Goal: Understand process/instructions: Learn how to perform a task or action

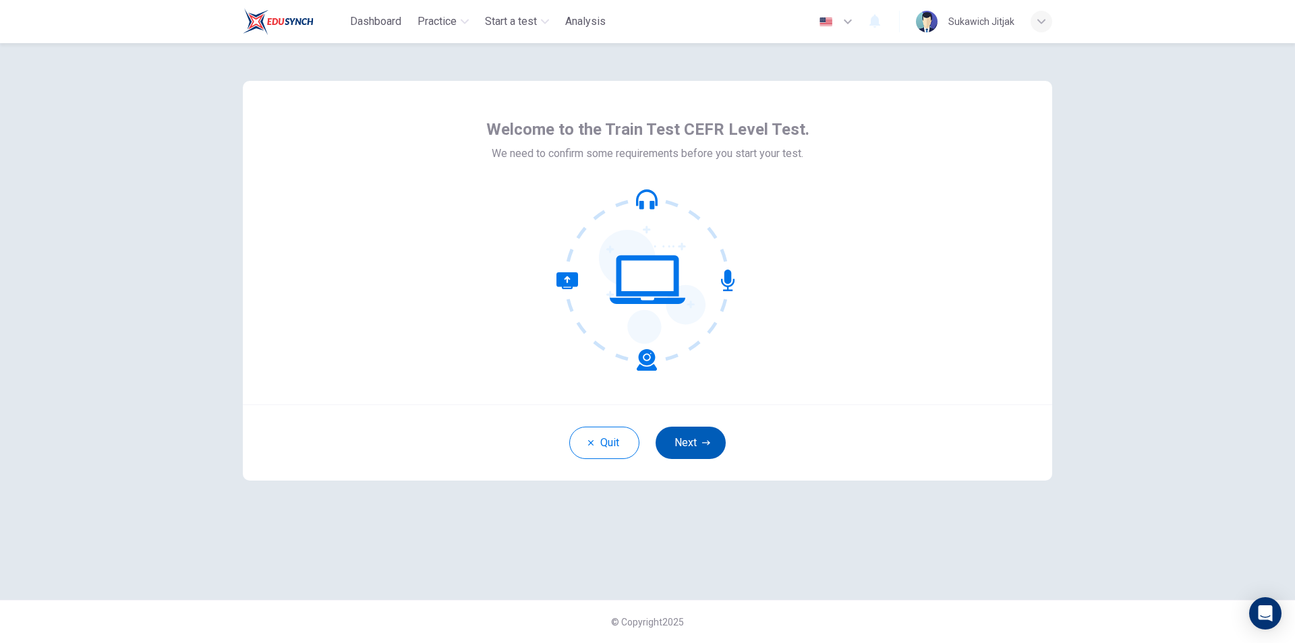
click at [680, 446] on button "Next" at bounding box center [691, 443] width 70 height 32
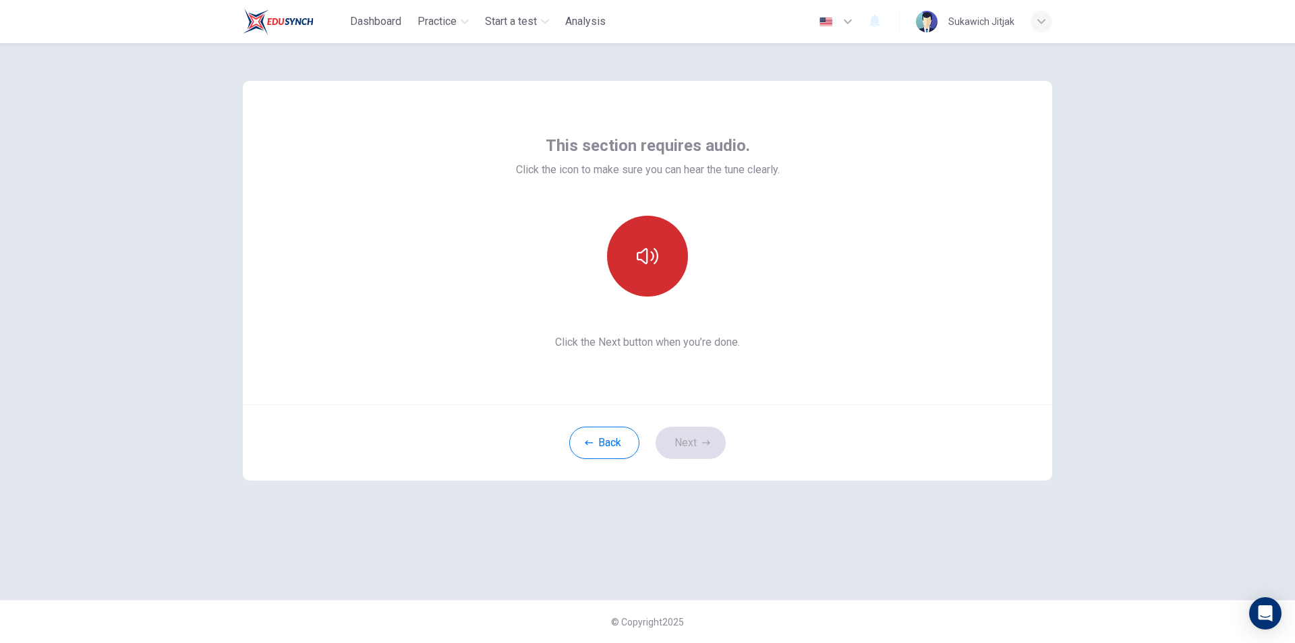
click at [642, 260] on icon "button" at bounding box center [648, 256] width 22 height 16
click at [703, 440] on icon "button" at bounding box center [706, 443] width 8 height 8
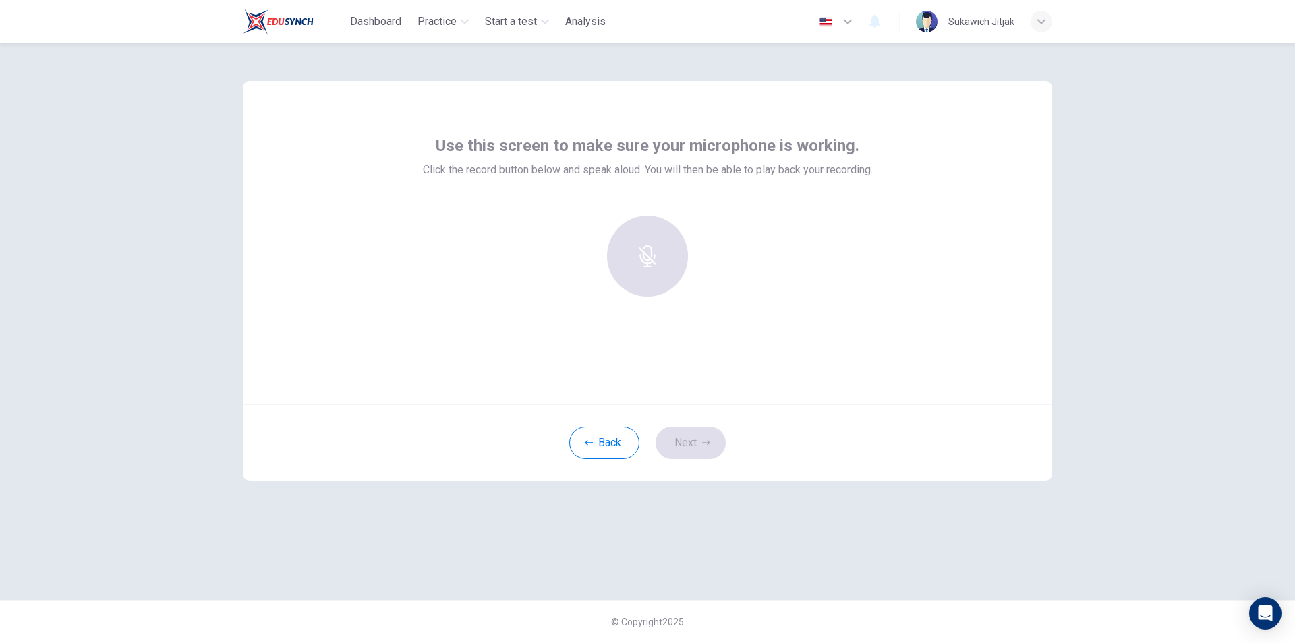
click at [648, 270] on div at bounding box center [648, 256] width 146 height 81
click at [684, 436] on div "Back Next" at bounding box center [647, 443] width 809 height 76
click at [658, 244] on div "Record" at bounding box center [647, 256] width 81 height 81
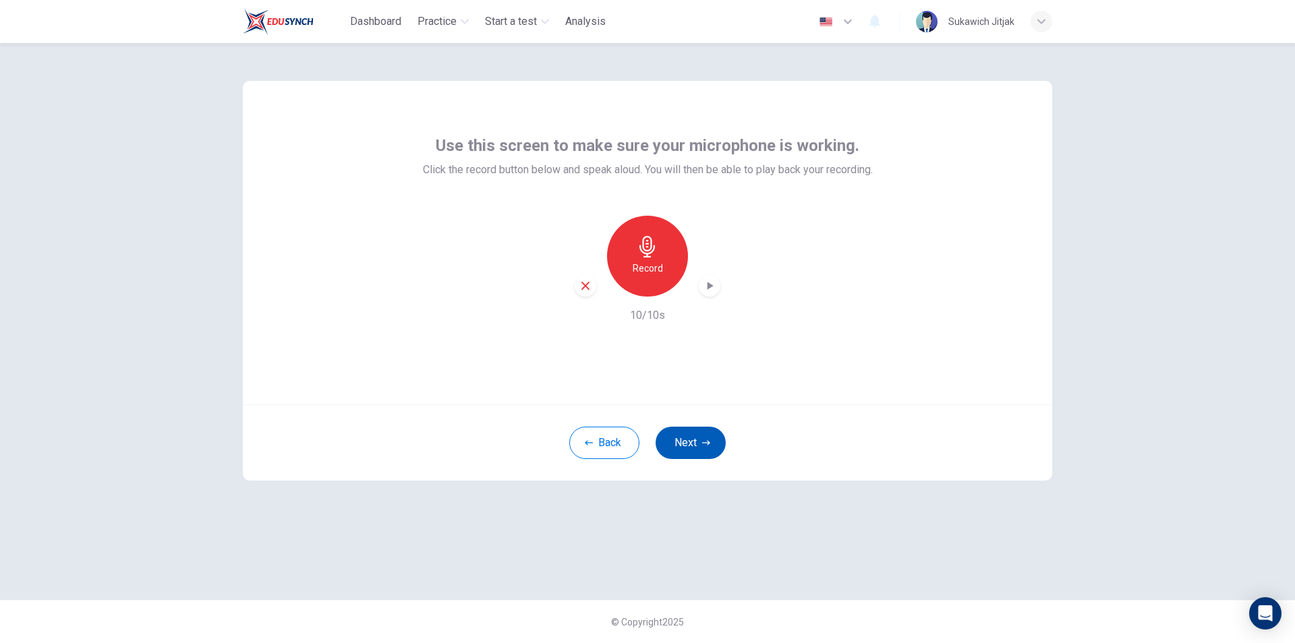
click at [686, 435] on button "Next" at bounding box center [691, 443] width 70 height 32
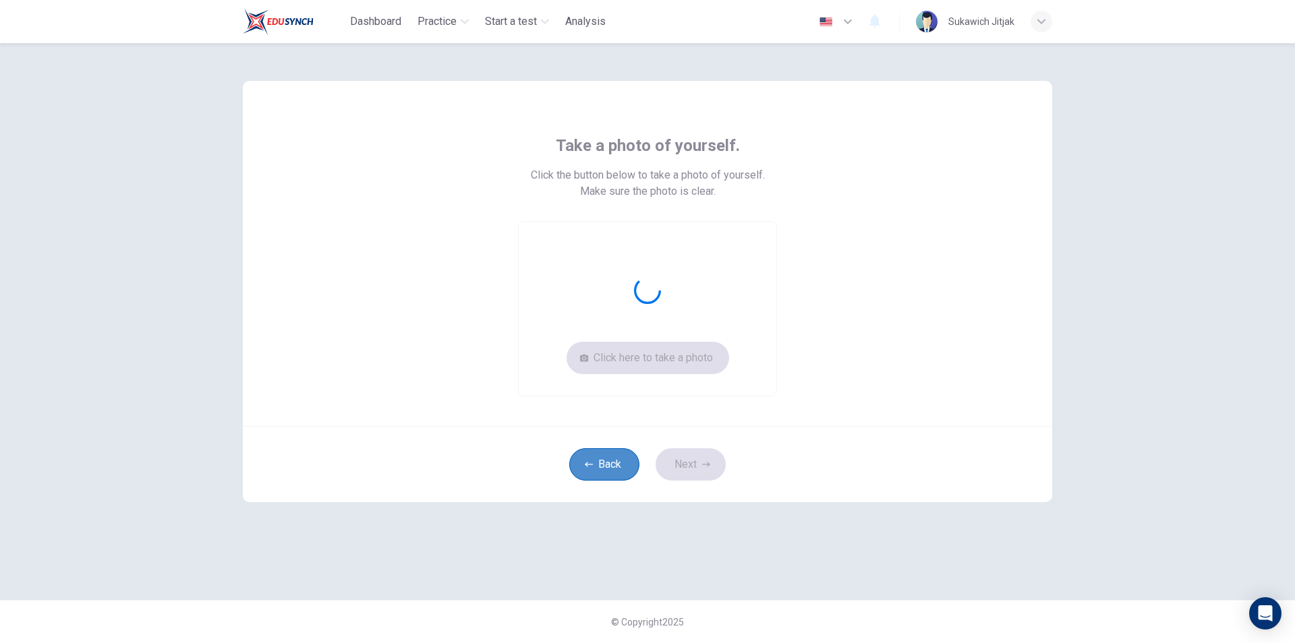
click at [620, 474] on button "Back" at bounding box center [604, 465] width 70 height 32
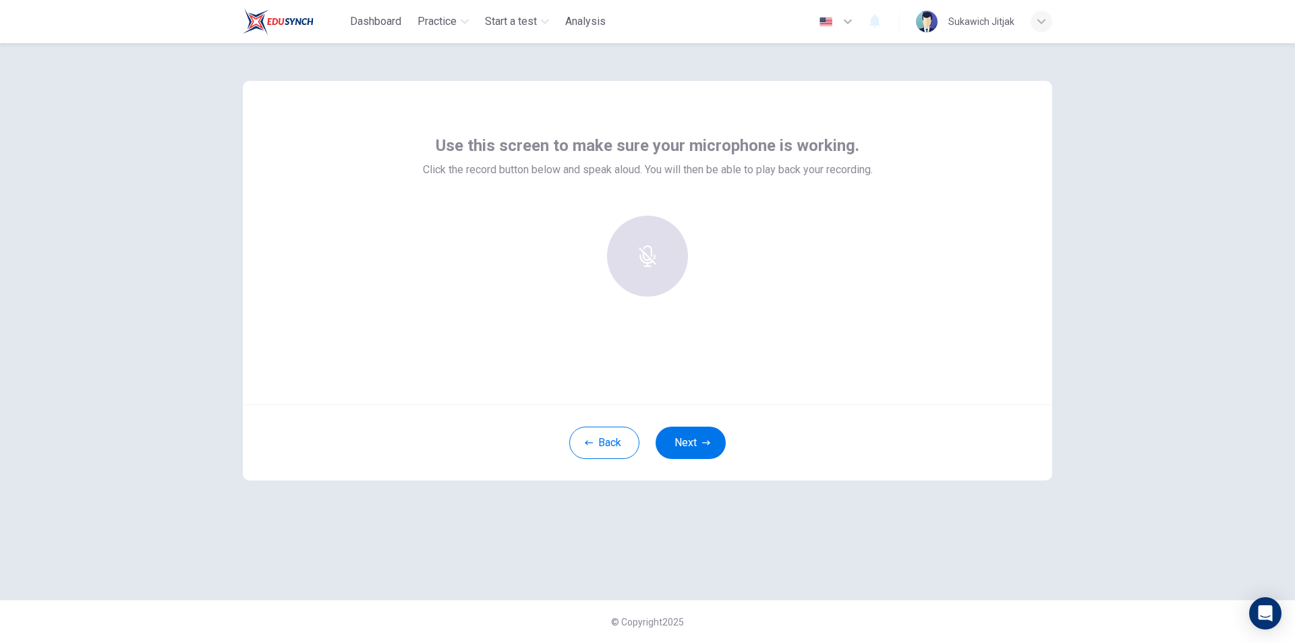
click at [647, 264] on div at bounding box center [648, 256] width 146 height 81
click at [664, 254] on div at bounding box center [648, 256] width 146 height 81
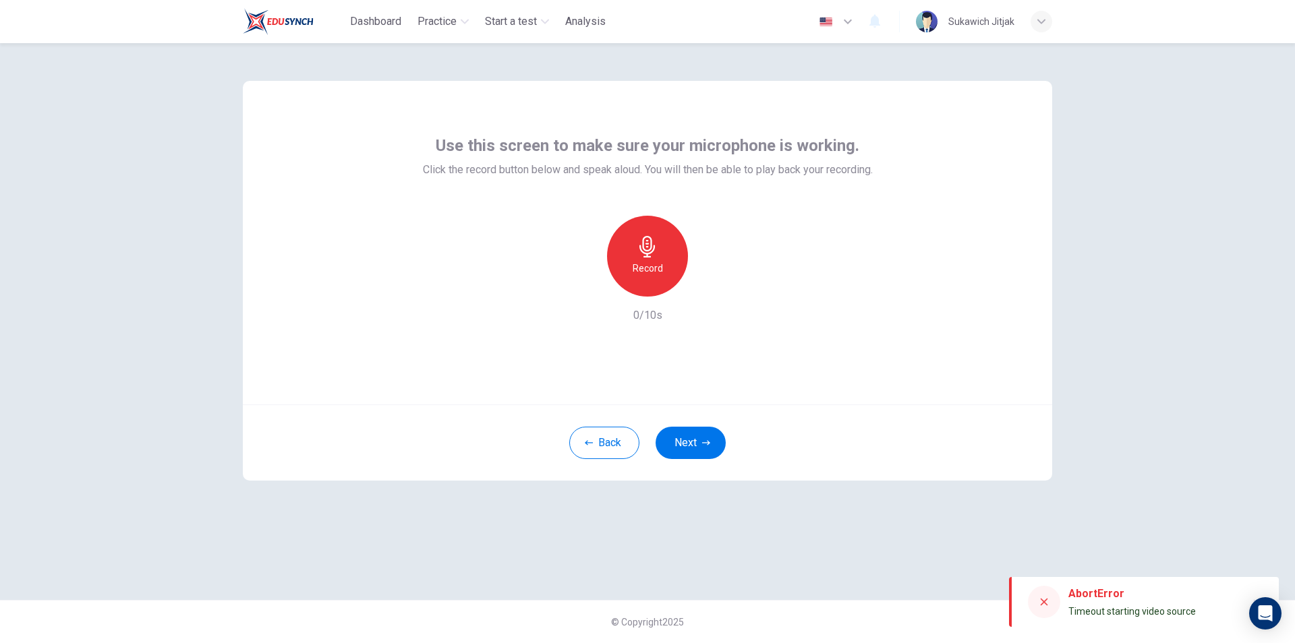
click at [652, 254] on icon "button" at bounding box center [648, 247] width 22 height 22
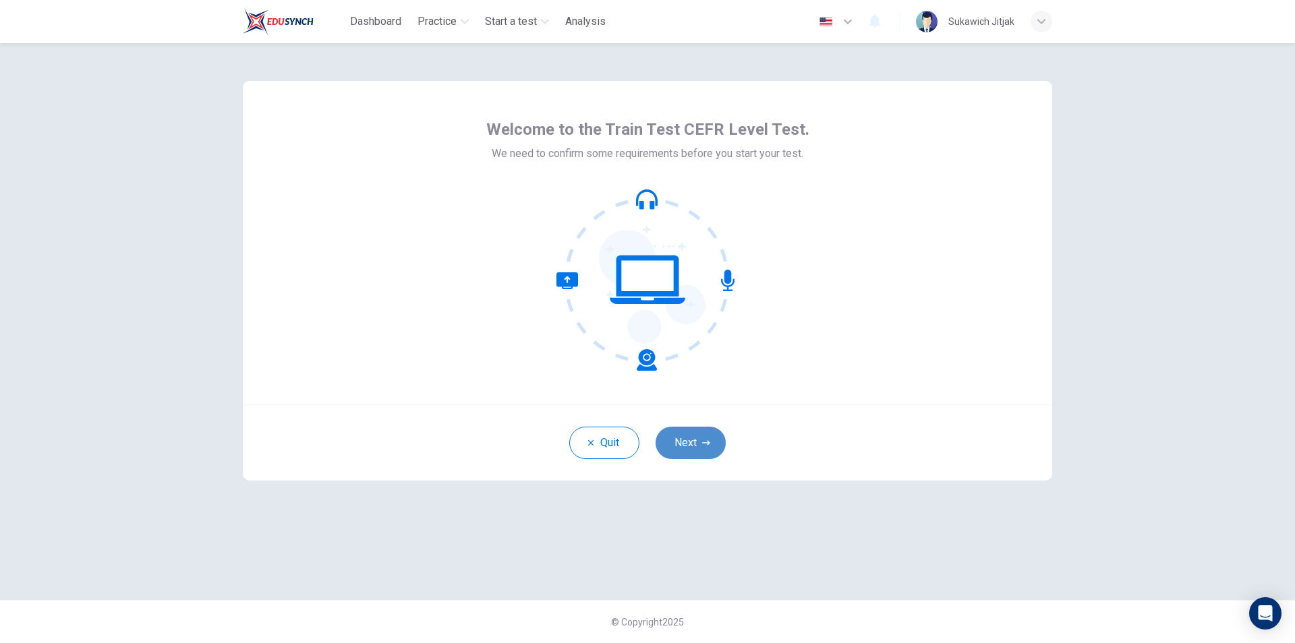
click at [678, 440] on button "Next" at bounding box center [691, 443] width 70 height 32
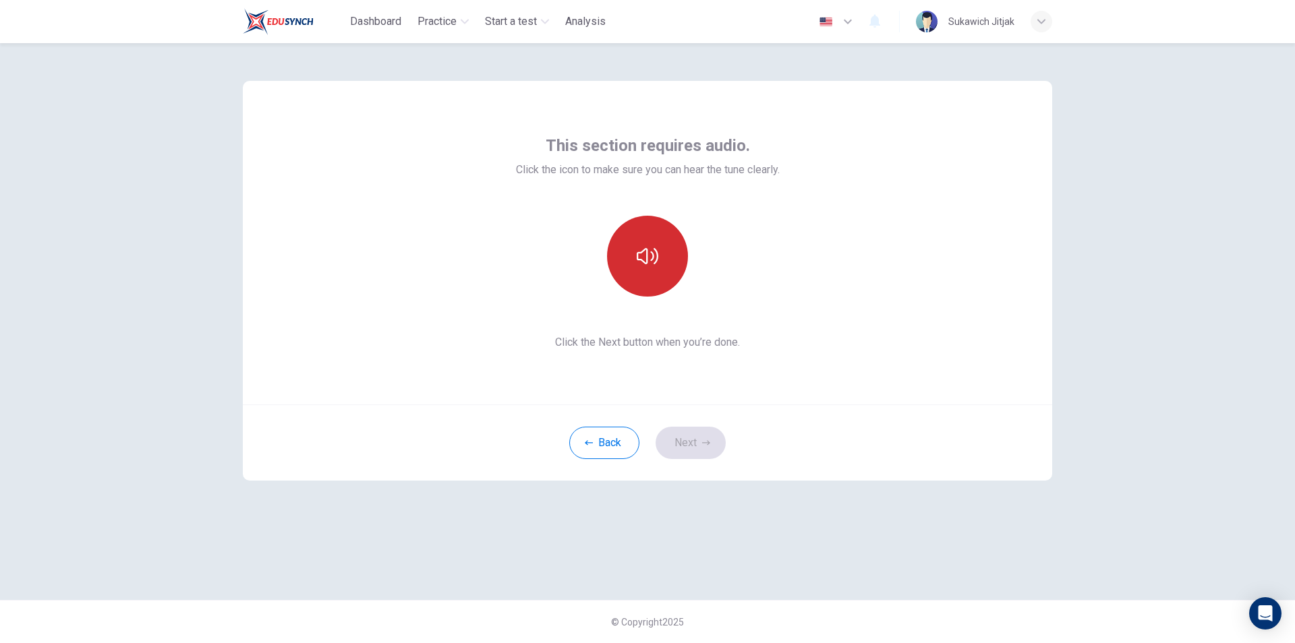
click at [654, 266] on icon "button" at bounding box center [648, 256] width 22 height 22
click at [674, 438] on button "Next" at bounding box center [691, 443] width 70 height 32
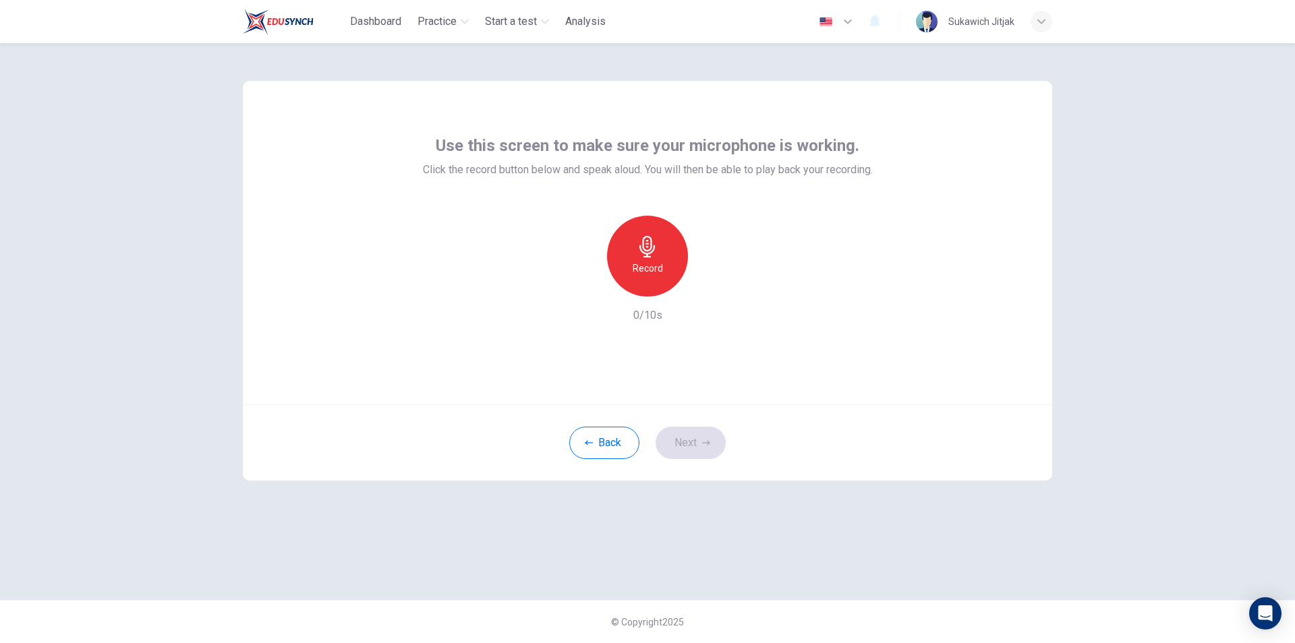
click at [643, 260] on div "Record" at bounding box center [647, 256] width 81 height 81
click at [658, 261] on div "Stop" at bounding box center [647, 256] width 81 height 81
click at [706, 286] on icon "button" at bounding box center [709, 285] width 13 height 13
click at [698, 437] on button "Next" at bounding box center [691, 443] width 70 height 32
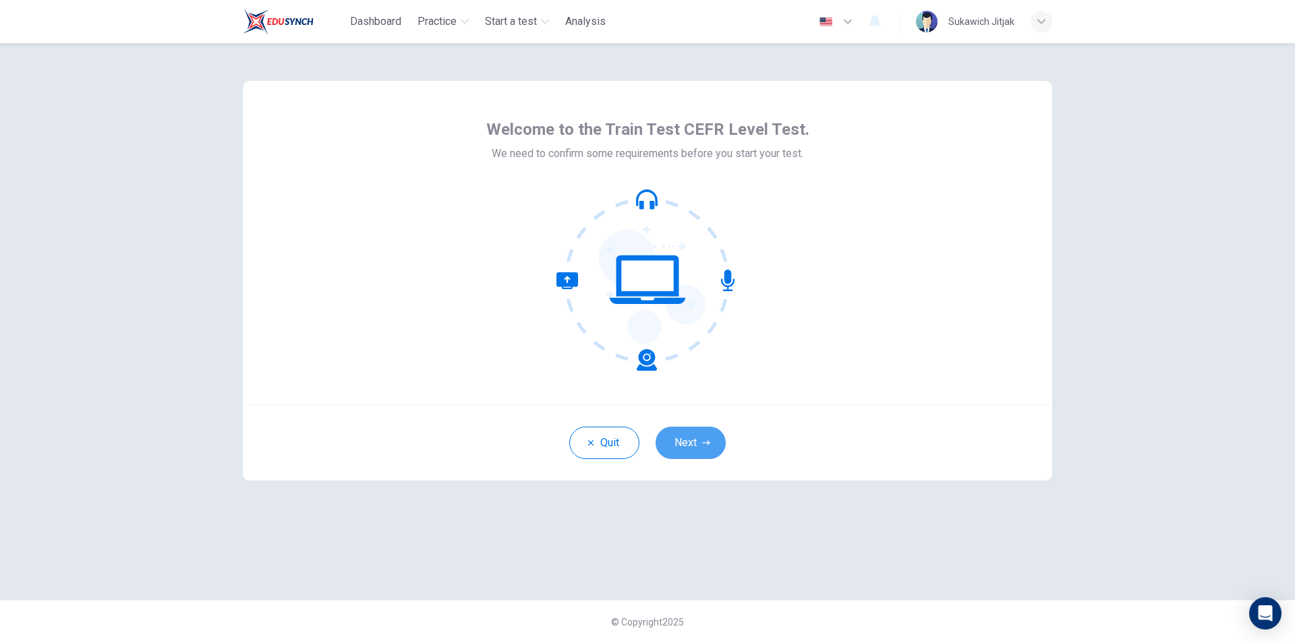
click at [683, 436] on button "Next" at bounding box center [691, 443] width 70 height 32
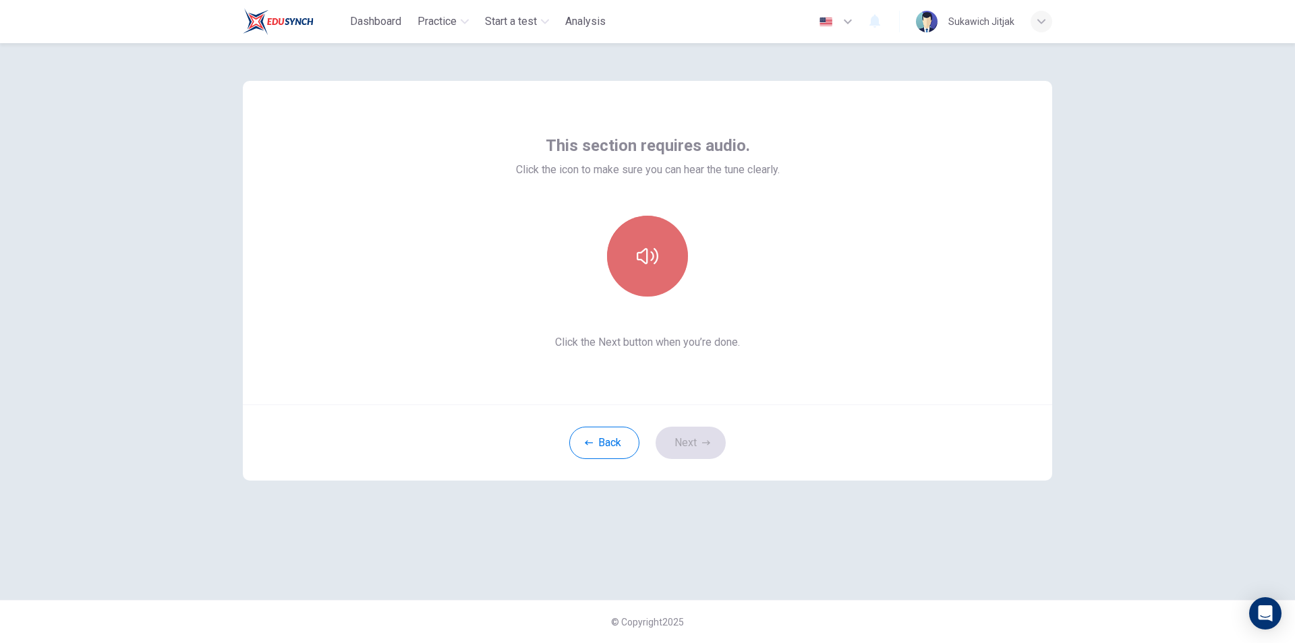
click at [654, 259] on icon "button" at bounding box center [648, 256] width 22 height 22
click at [678, 440] on button "Next" at bounding box center [691, 443] width 70 height 32
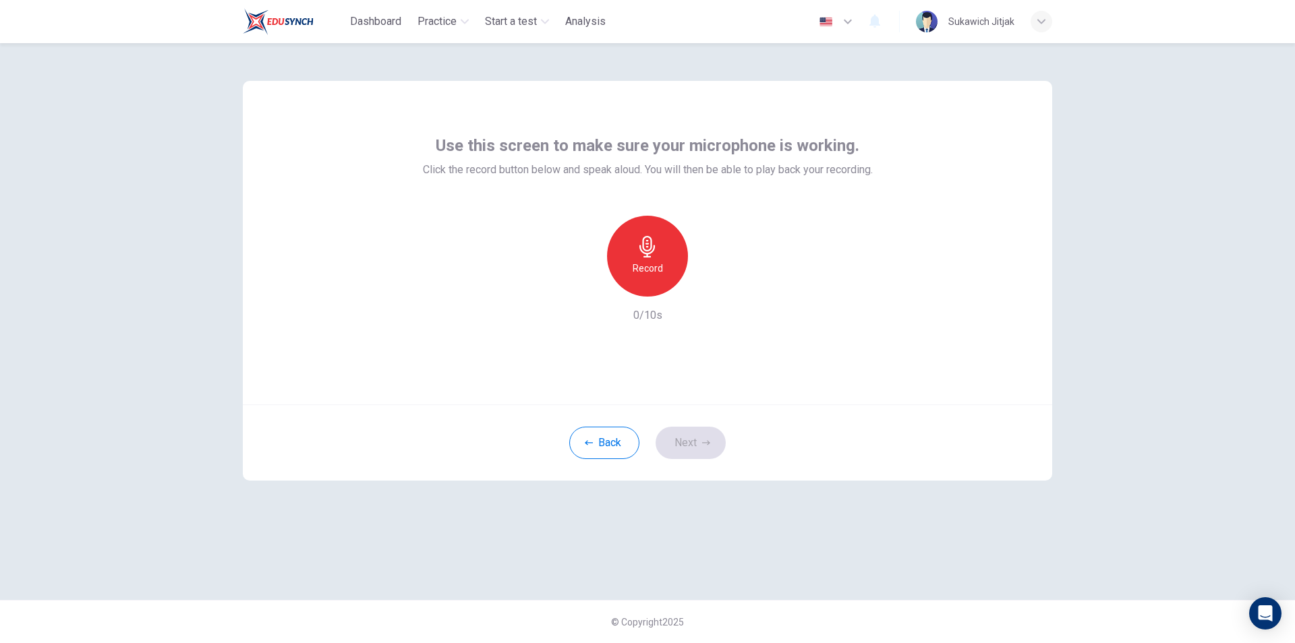
click at [649, 271] on h6 "Record" at bounding box center [648, 268] width 30 height 16
click at [664, 257] on div "Stop" at bounding box center [647, 256] width 81 height 81
click at [703, 289] on icon "button" at bounding box center [709, 285] width 13 height 13
click at [686, 434] on button "Next" at bounding box center [691, 443] width 70 height 32
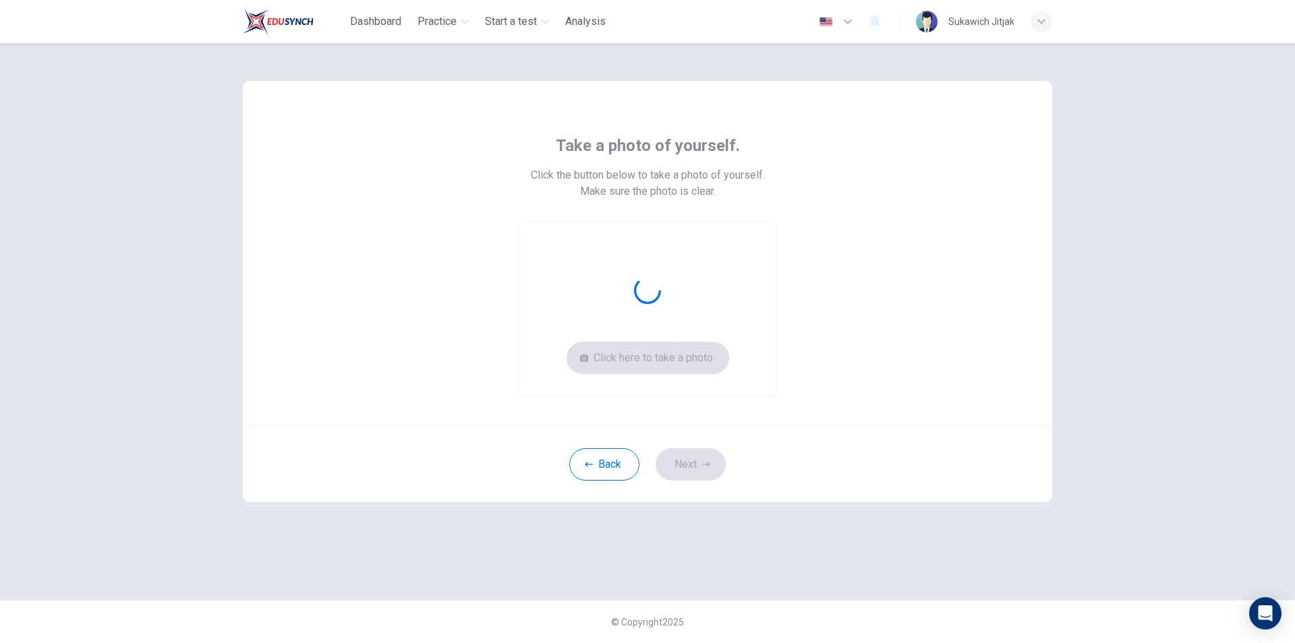
click at [652, 362] on div "Click here to take a photo" at bounding box center [647, 308] width 259 height 175
click at [695, 450] on div "Back Next" at bounding box center [647, 464] width 809 height 76
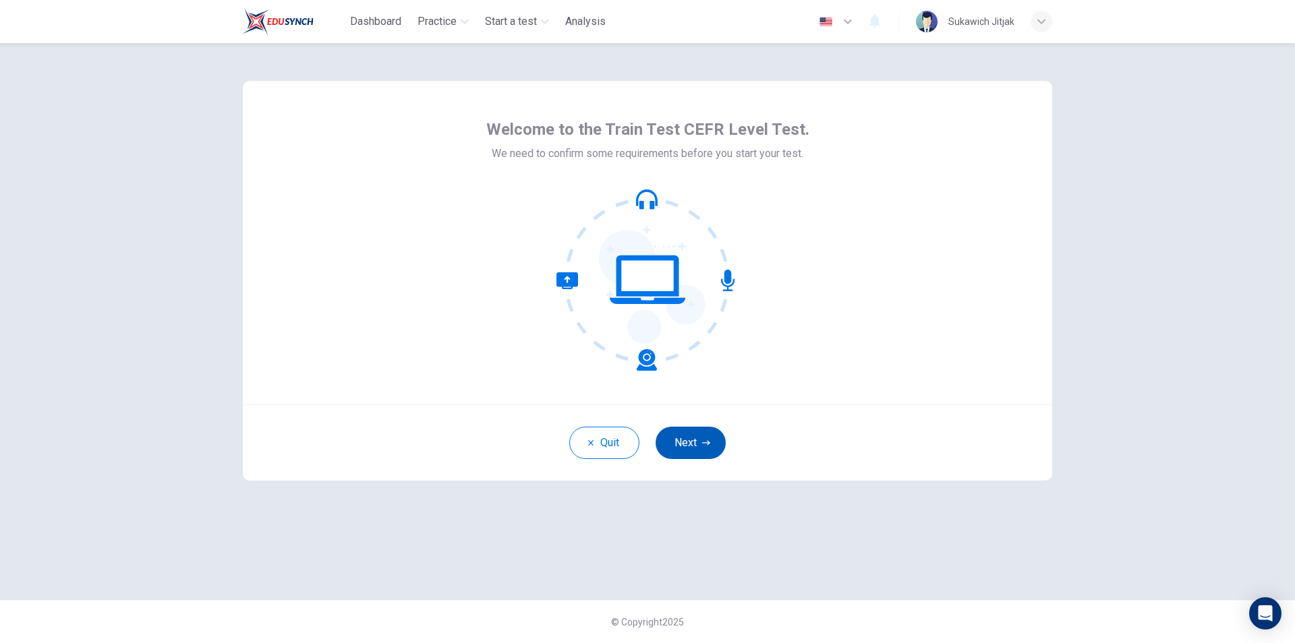
click at [703, 438] on button "Next" at bounding box center [691, 443] width 70 height 32
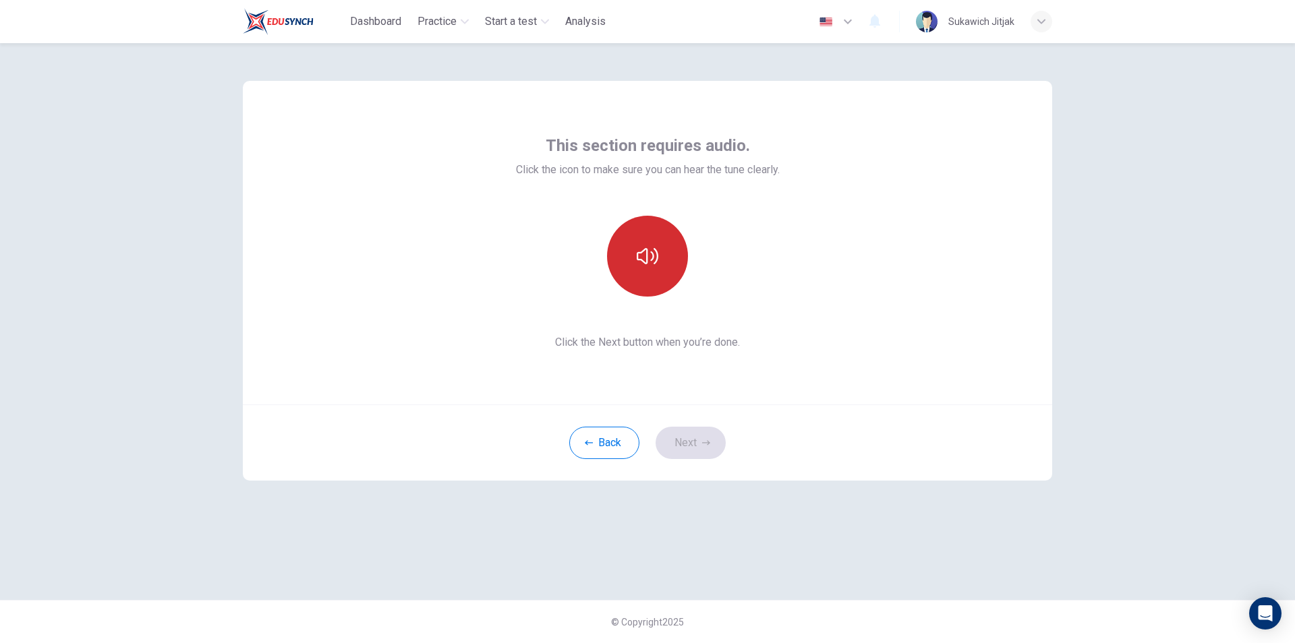
click at [660, 249] on button "button" at bounding box center [647, 256] width 81 height 81
click at [698, 442] on button "Next" at bounding box center [691, 443] width 70 height 32
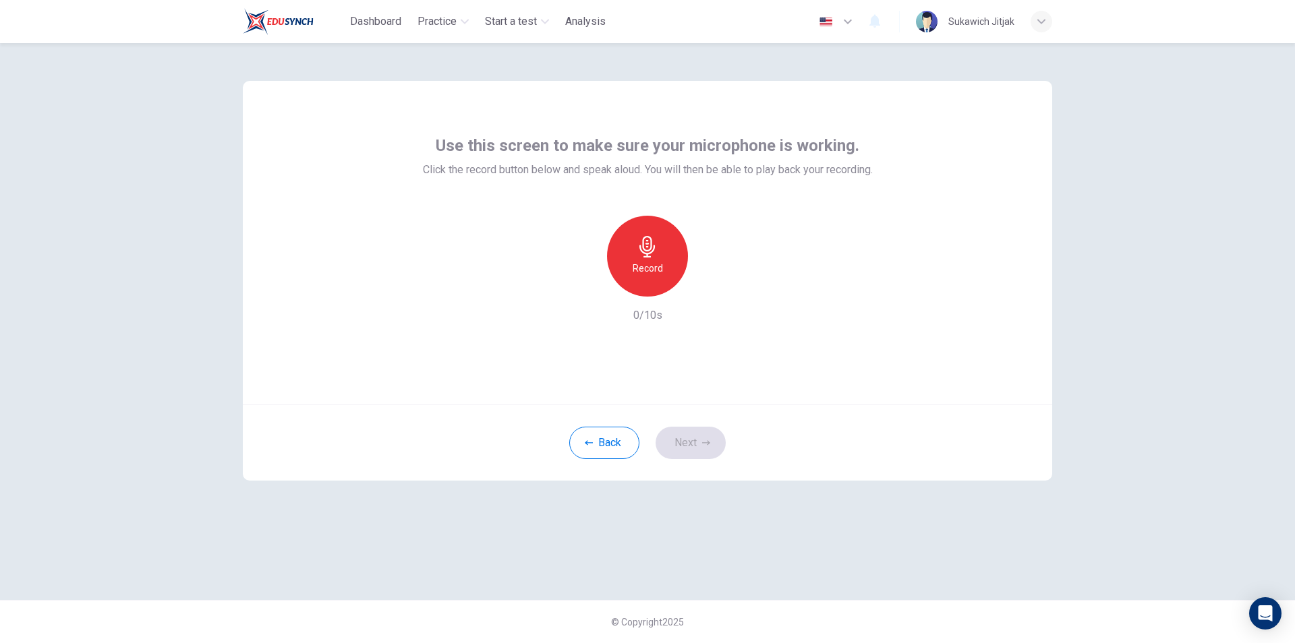
click at [658, 274] on h6 "Record" at bounding box center [648, 268] width 30 height 16
click at [652, 262] on h6 "Stop" at bounding box center [647, 268] width 20 height 16
click at [660, 261] on h6 "Record" at bounding box center [648, 268] width 30 height 16
click at [665, 268] on div "Stop" at bounding box center [647, 256] width 81 height 81
click at [706, 281] on icon "button" at bounding box center [709, 285] width 13 height 13
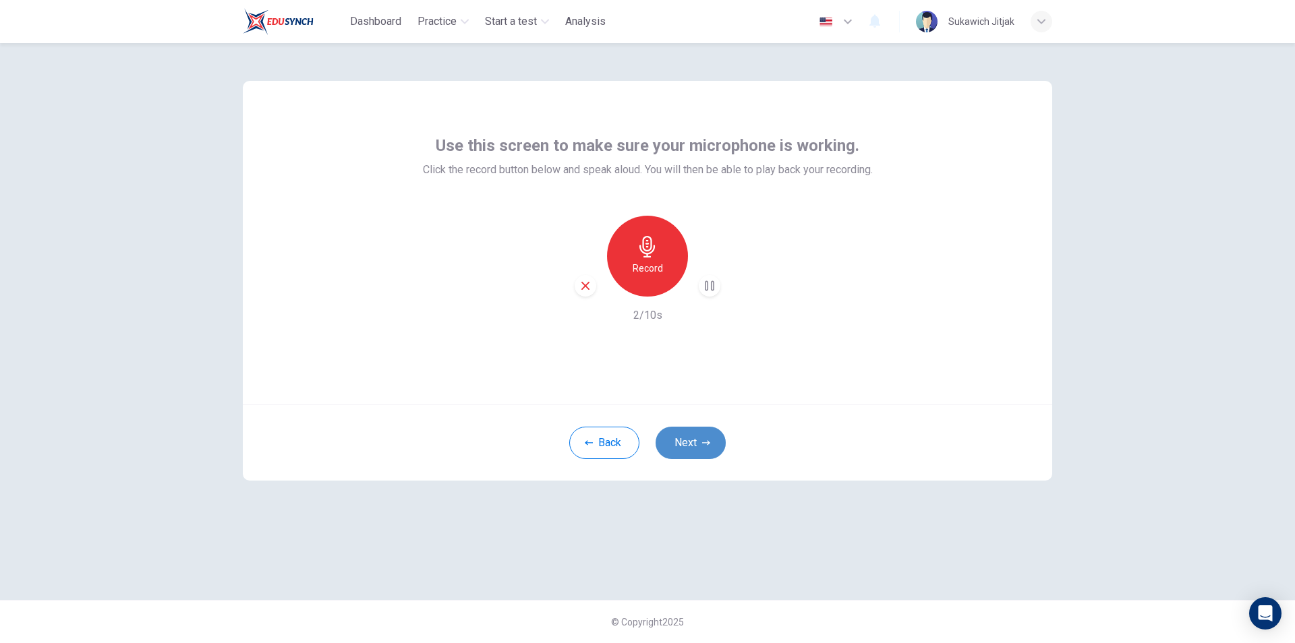
click at [691, 445] on button "Next" at bounding box center [691, 443] width 70 height 32
